Goal: Task Accomplishment & Management: Manage account settings

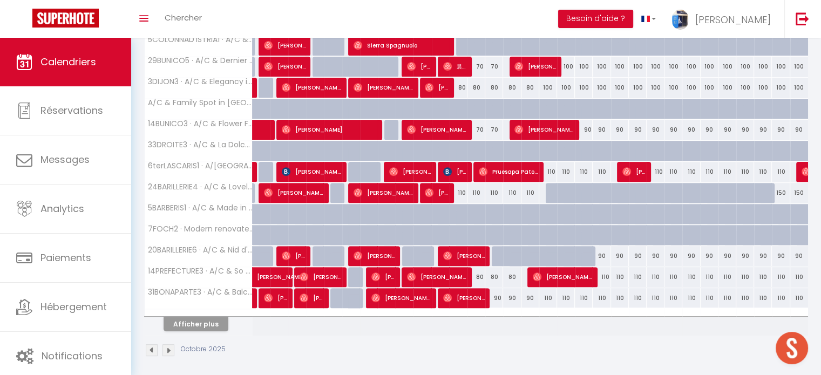
scroll to position [339, 0]
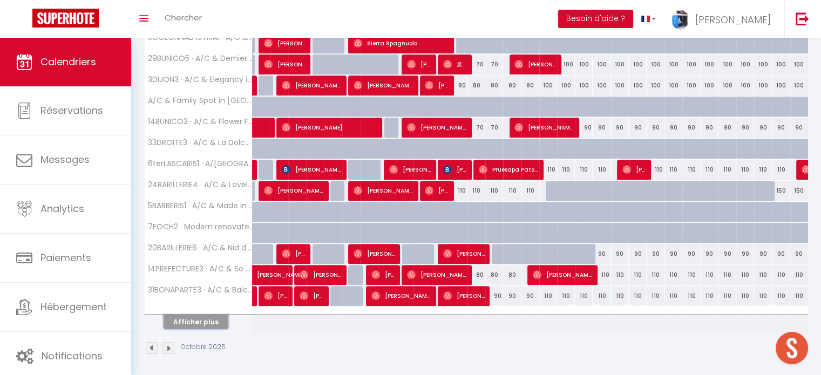
click at [200, 319] on button "Afficher plus" at bounding box center [195, 322] width 65 height 15
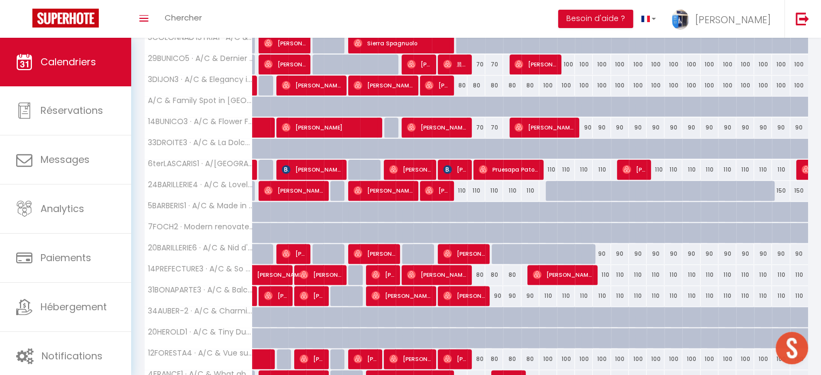
click at [545, 293] on div "110" at bounding box center [548, 296] width 18 height 20
type input "110"
type input "Ven 17 Octobre 2025"
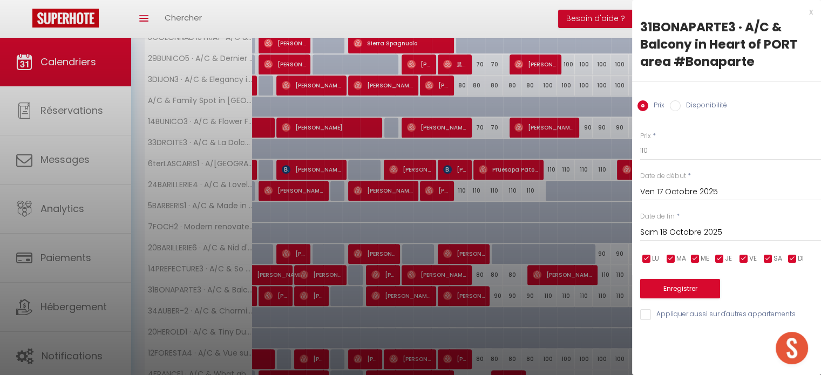
click at [697, 228] on input "Sam 18 Octobre 2025" at bounding box center [730, 233] width 181 height 14
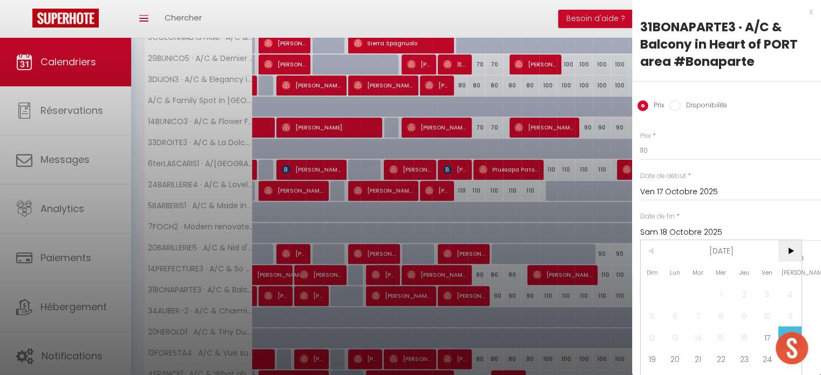
click at [783, 250] on span ">" at bounding box center [789, 251] width 23 height 22
click at [651, 314] on span "2" at bounding box center [651, 316] width 23 height 22
type input "Dim 02 Novembre 2025"
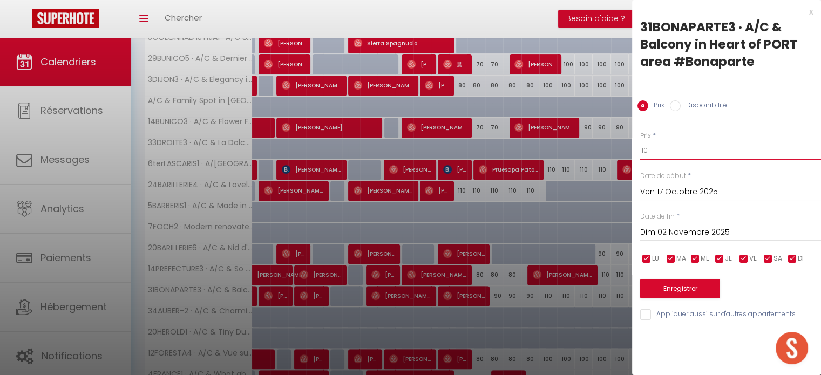
click at [641, 151] on input "110" at bounding box center [730, 150] width 181 height 19
type input "100"
click at [694, 292] on button "Enregistrer" at bounding box center [680, 288] width 80 height 19
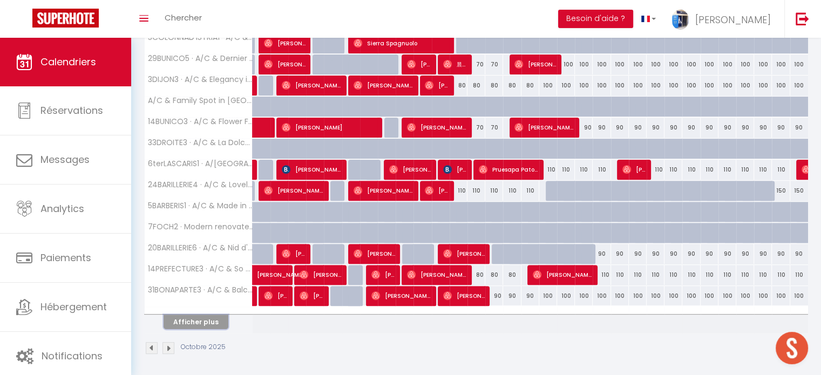
click at [214, 325] on button "Afficher plus" at bounding box center [195, 322] width 65 height 15
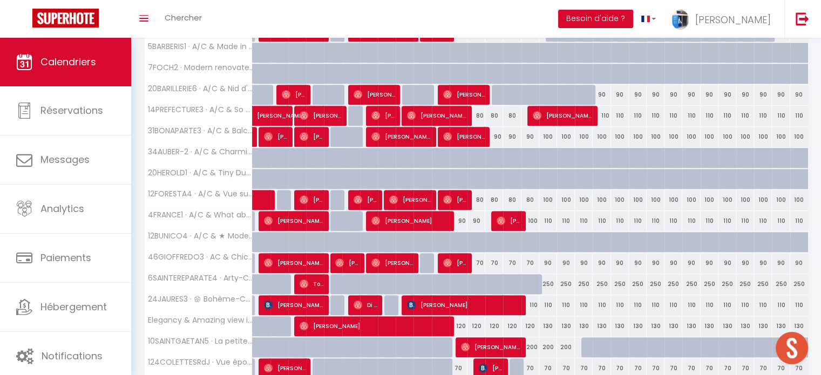
scroll to position [501, 0]
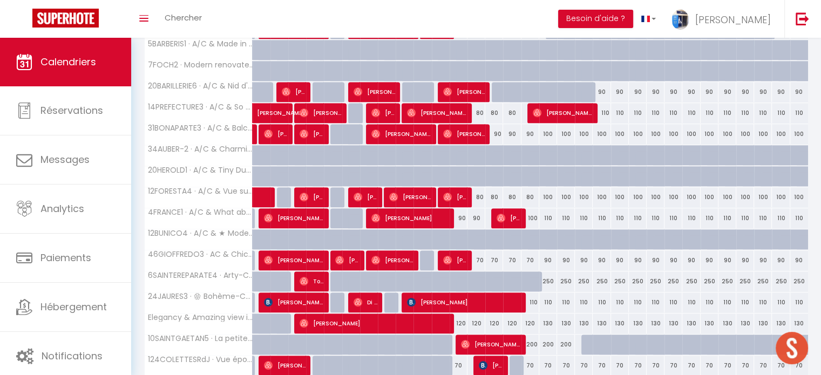
click at [462, 215] on div "90" at bounding box center [458, 218] width 18 height 20
type input "90"
type input "Dim 12 Octobre 2025"
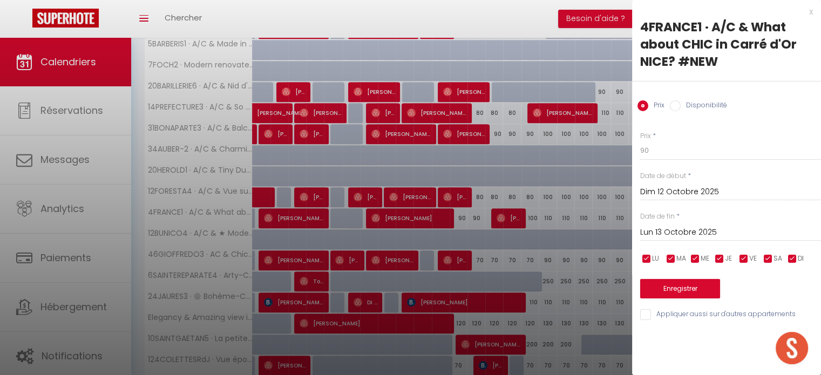
click at [664, 226] on input "Lun 13 Octobre 2025" at bounding box center [730, 233] width 181 height 14
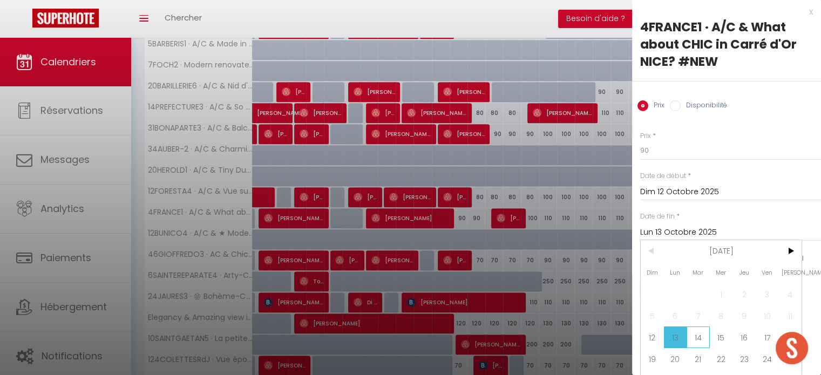
click at [695, 338] on span "14" at bounding box center [697, 337] width 23 height 22
type input "[DATE]"
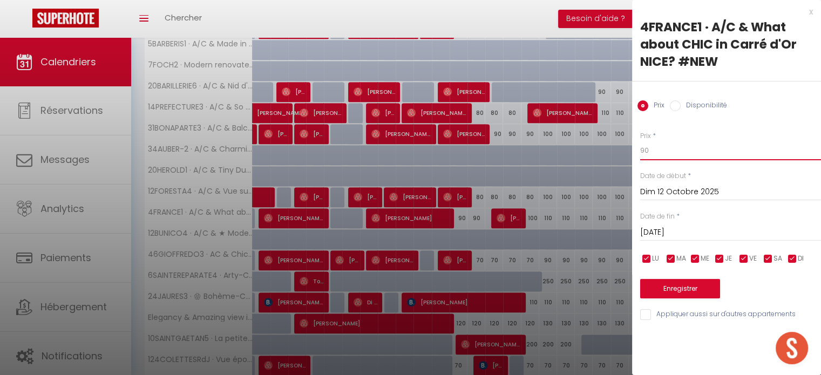
drag, startPoint x: 644, startPoint y: 152, endPoint x: 637, endPoint y: 149, distance: 8.0
click at [638, 150] on div "Prix * 90 Statut * Disponible Indisponible Date de début * [DATE] < [DATE] > Di…" at bounding box center [726, 220] width 189 height 204
type input "80"
click at [681, 287] on button "Enregistrer" at bounding box center [680, 288] width 80 height 19
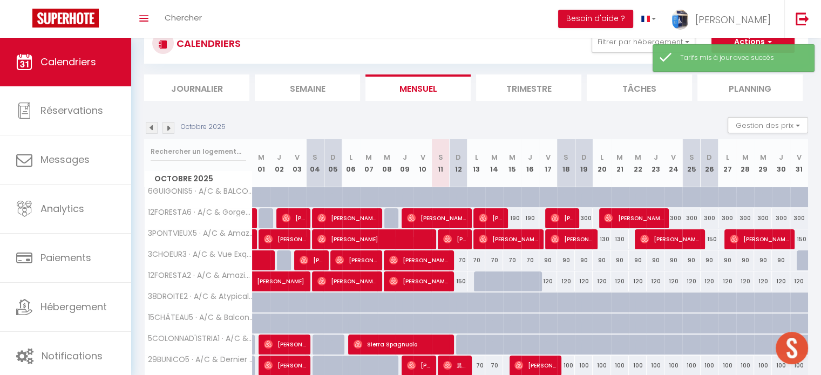
scroll to position [339, 0]
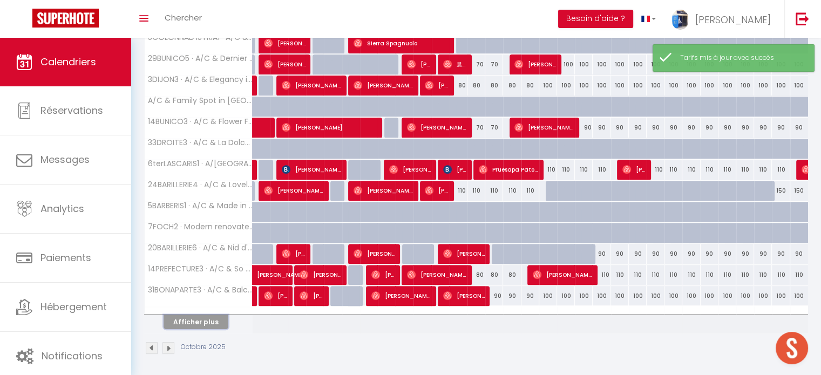
click at [205, 323] on button "Afficher plus" at bounding box center [195, 322] width 65 height 15
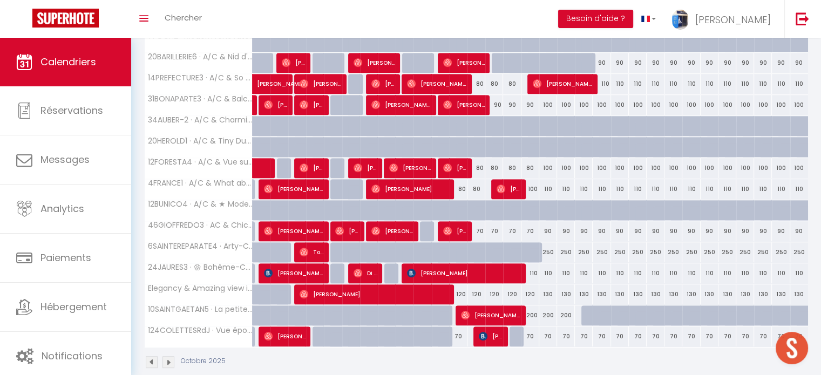
scroll to position [543, 0]
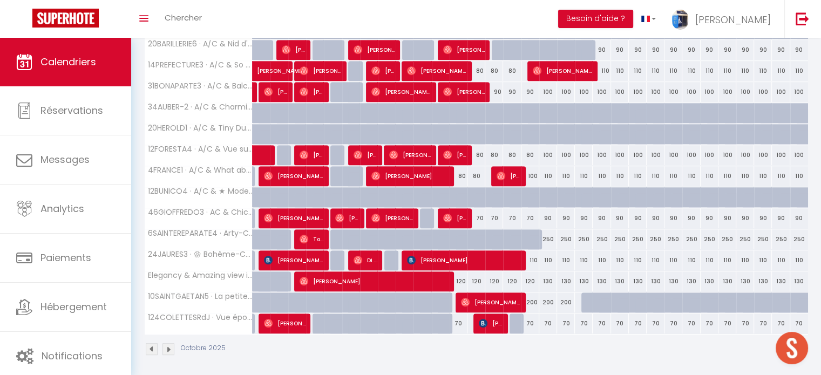
click at [479, 215] on div "70" at bounding box center [476, 218] width 18 height 20
type input "70"
type input "Lun 13 Octobre 2025"
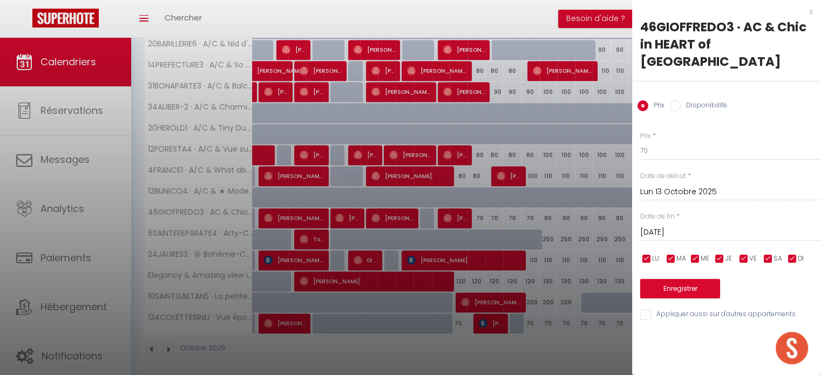
click at [666, 226] on input "[DATE]" at bounding box center [730, 233] width 181 height 14
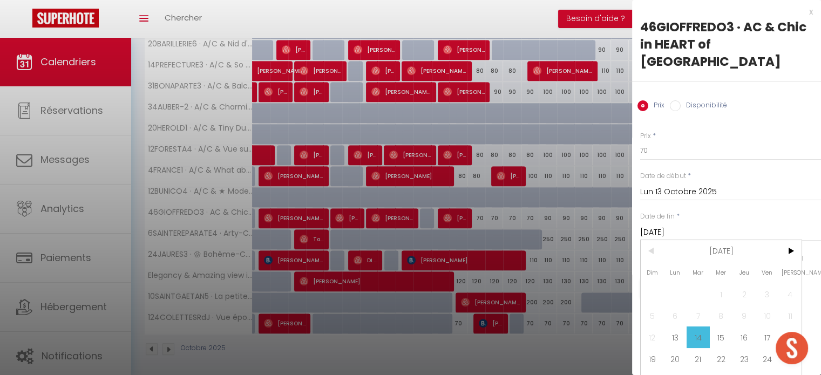
drag, startPoint x: 769, startPoint y: 317, endPoint x: 699, endPoint y: 216, distance: 122.9
click at [768, 326] on span "17" at bounding box center [766, 337] width 23 height 22
type input "Ven 17 Octobre 2025"
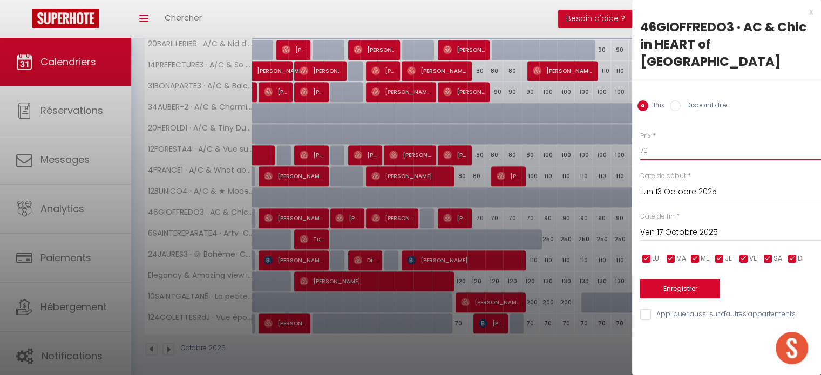
drag, startPoint x: 644, startPoint y: 132, endPoint x: 633, endPoint y: 133, distance: 11.3
click at [633, 133] on div "Prix * 70 Statut * Disponible Indisponible Date de début * [DATE] < [DATE] > Di…" at bounding box center [726, 220] width 189 height 204
type input "90"
click at [675, 279] on button "Enregistrer" at bounding box center [680, 288] width 80 height 19
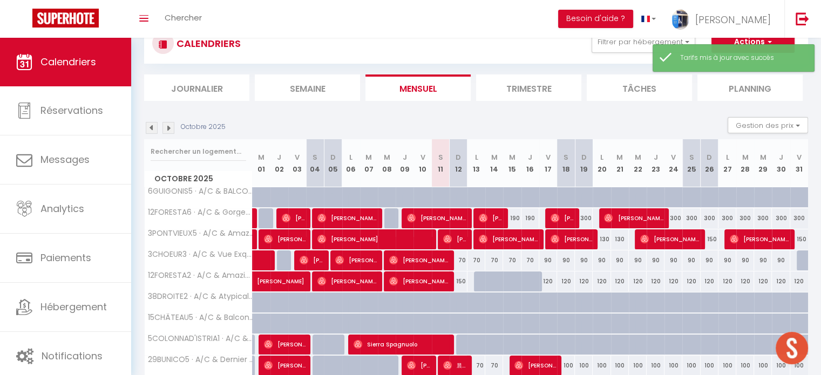
scroll to position [339, 0]
